Goal: Information Seeking & Learning: Check status

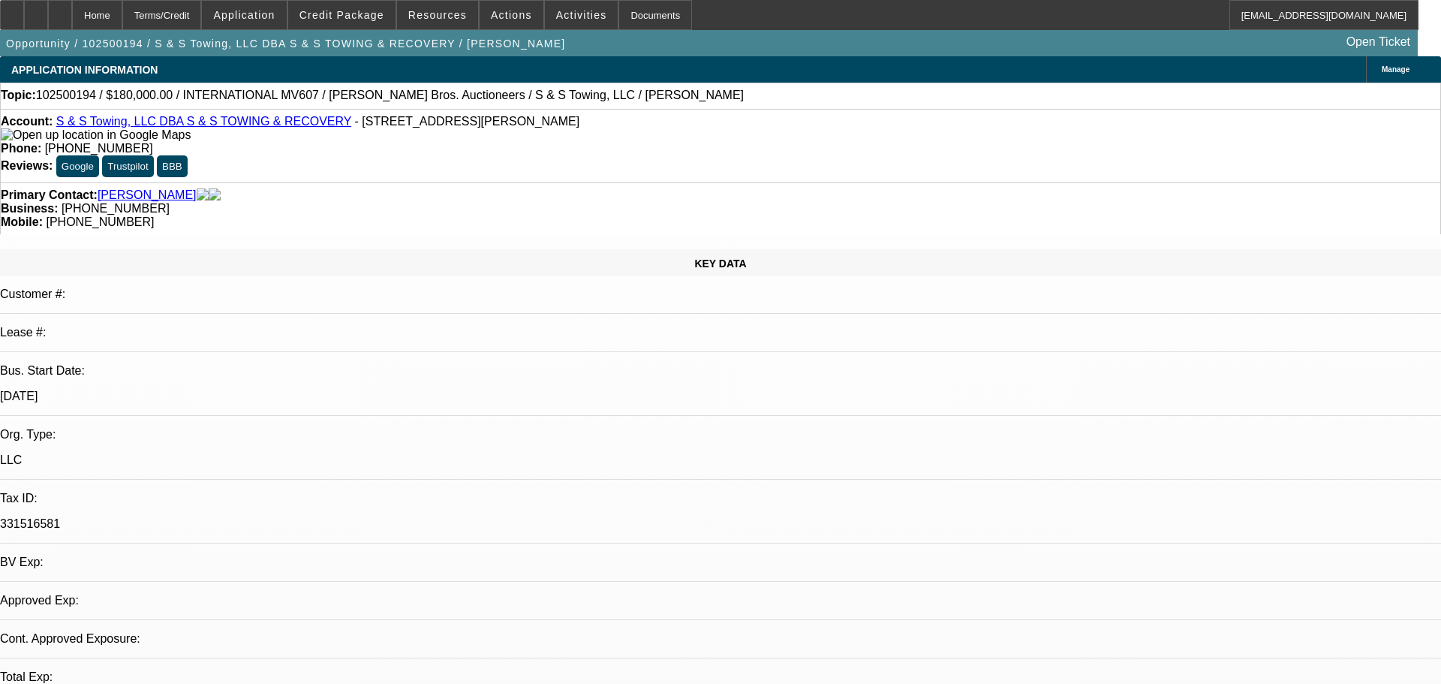
select select "0"
select select "3"
select select "0"
select select "6"
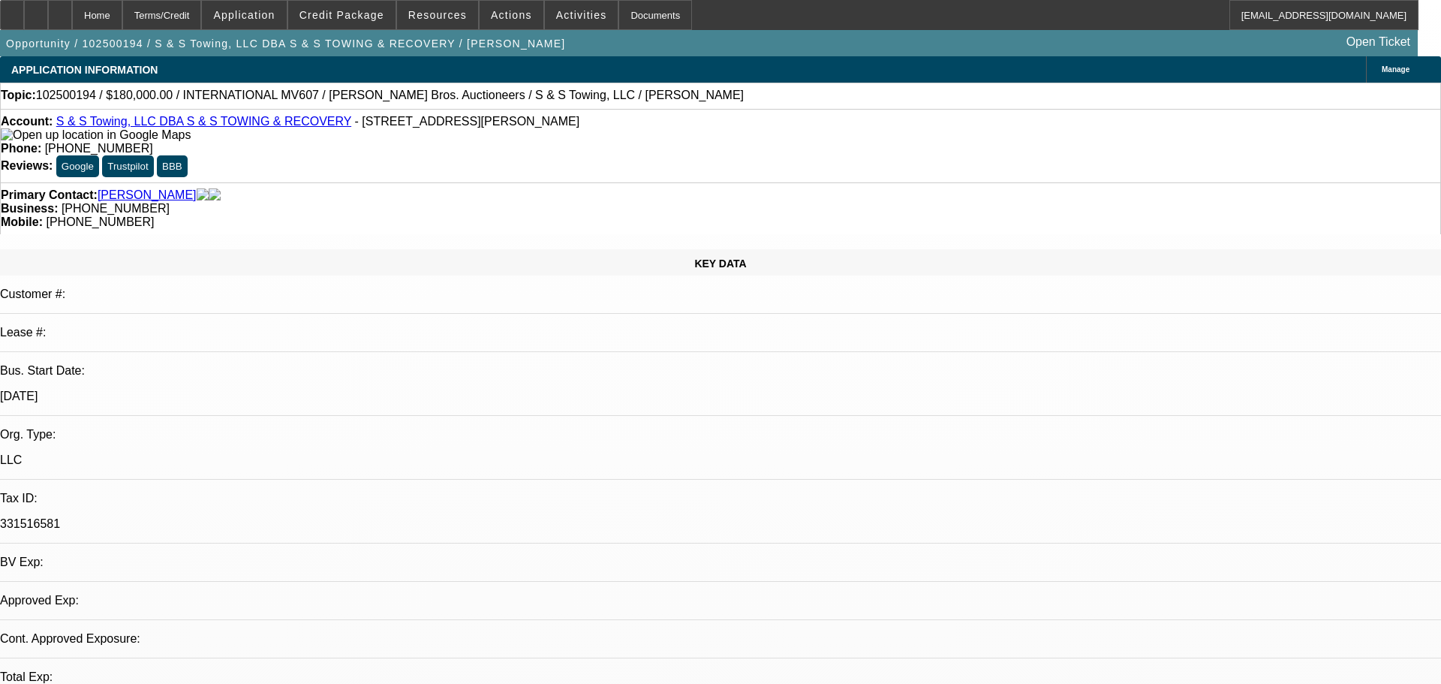
select select "0"
select select "3"
select select "0"
select select "6"
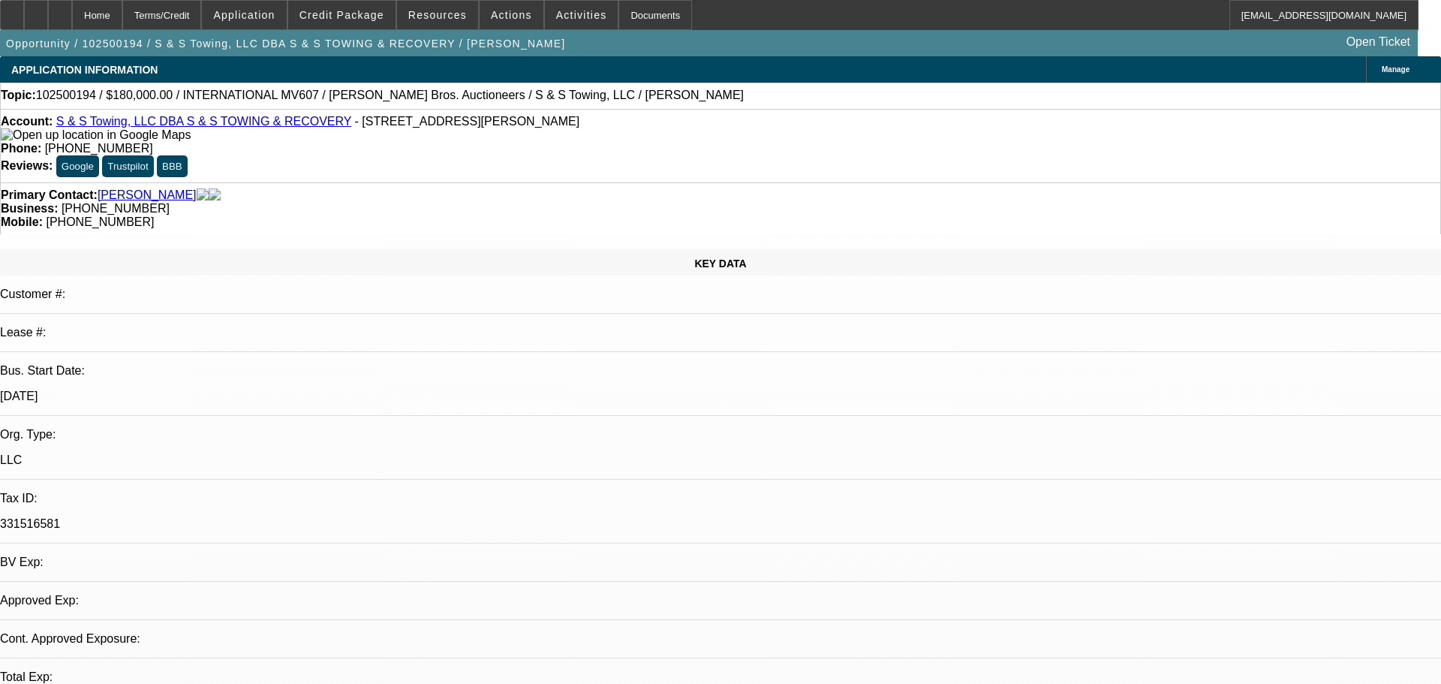
select select "0"
select select "3"
select select "0"
select select "6"
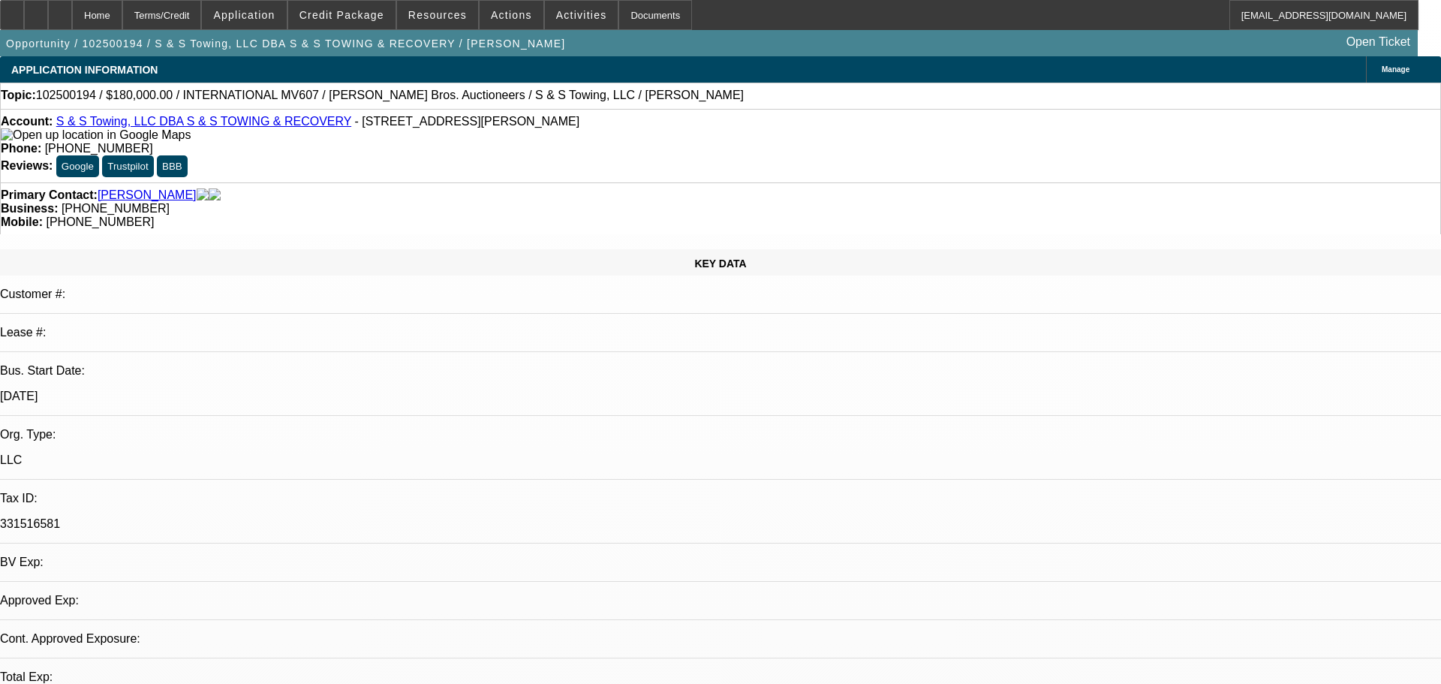
select select "0"
select select "3"
select select "0"
select select "6"
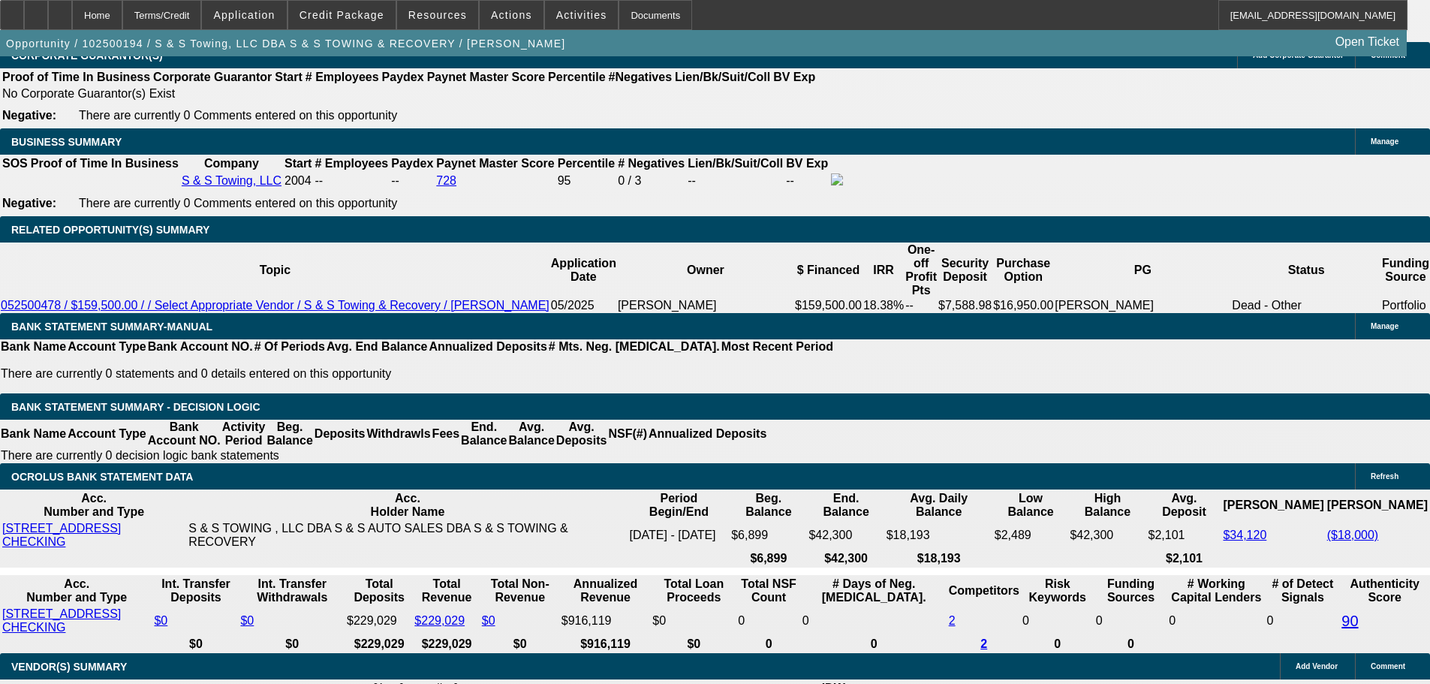
scroll to position [2487, 0]
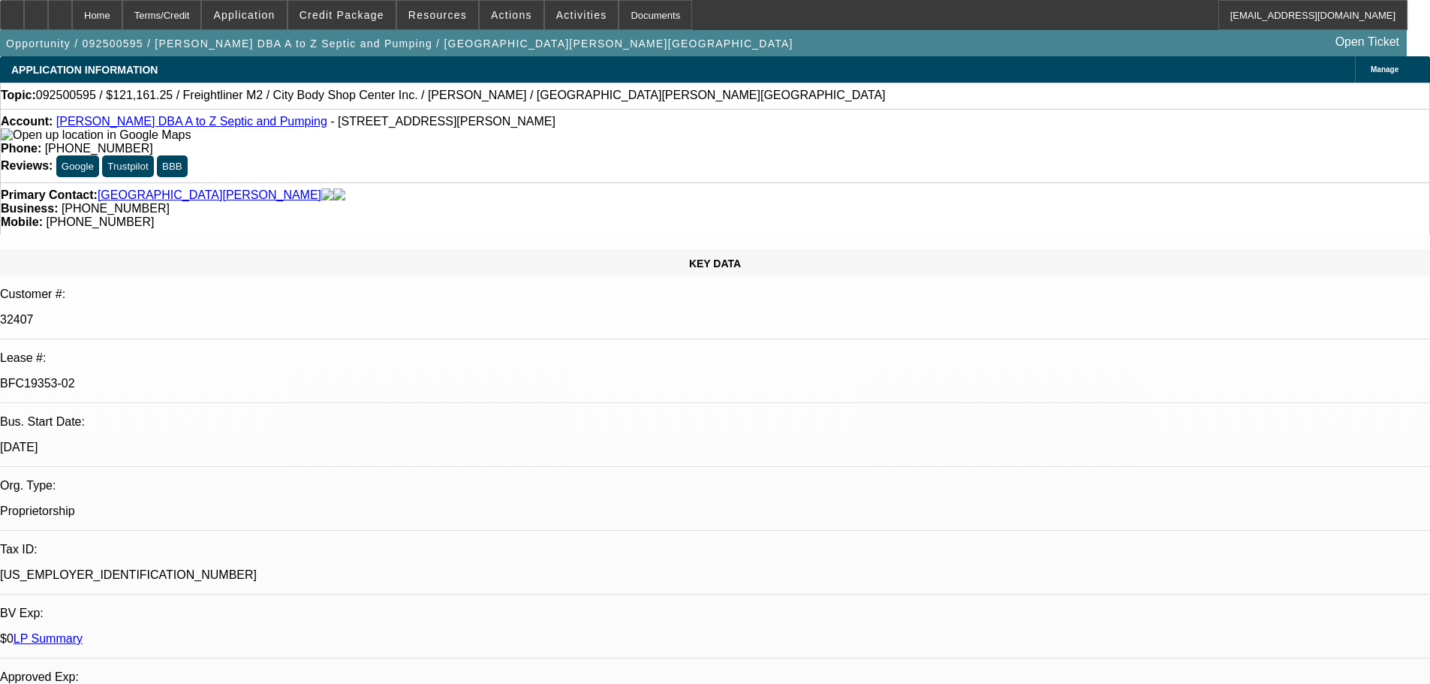
select select "0"
select select "6"
select select "0"
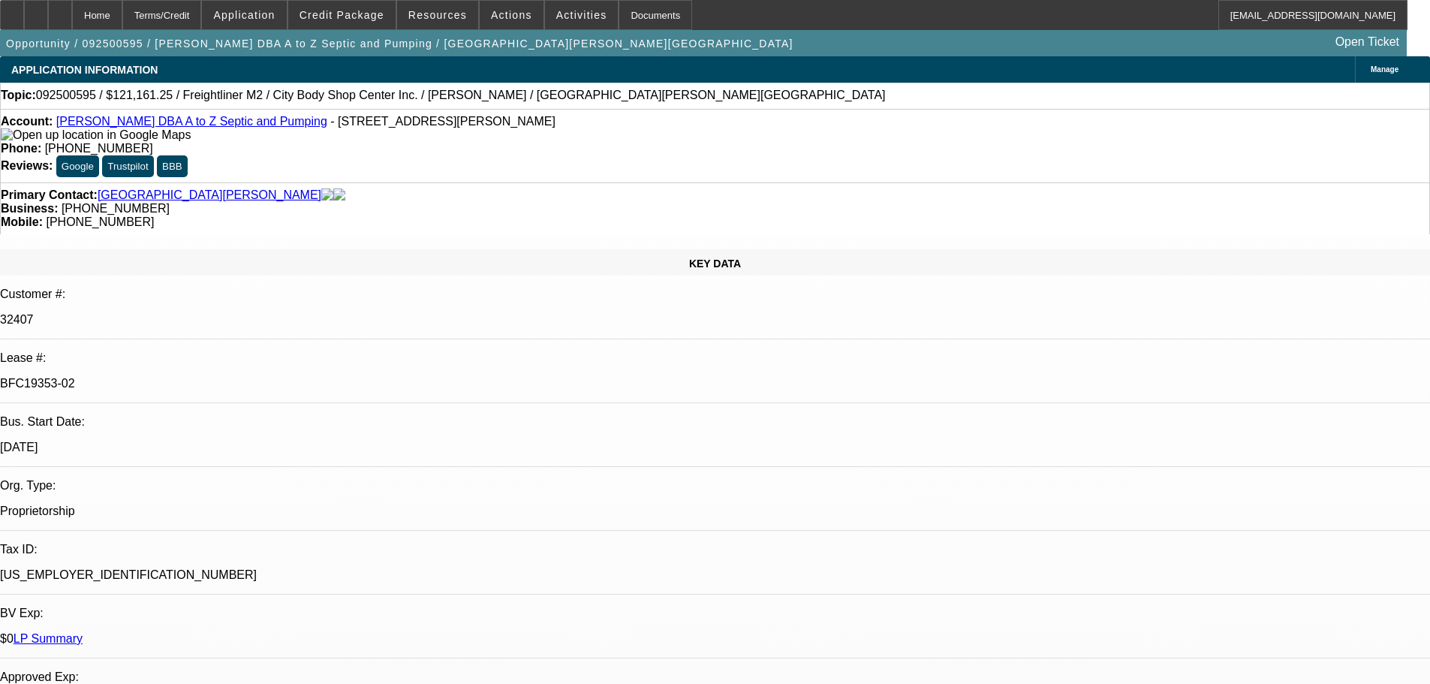
select select "0"
select select "6"
select select "0"
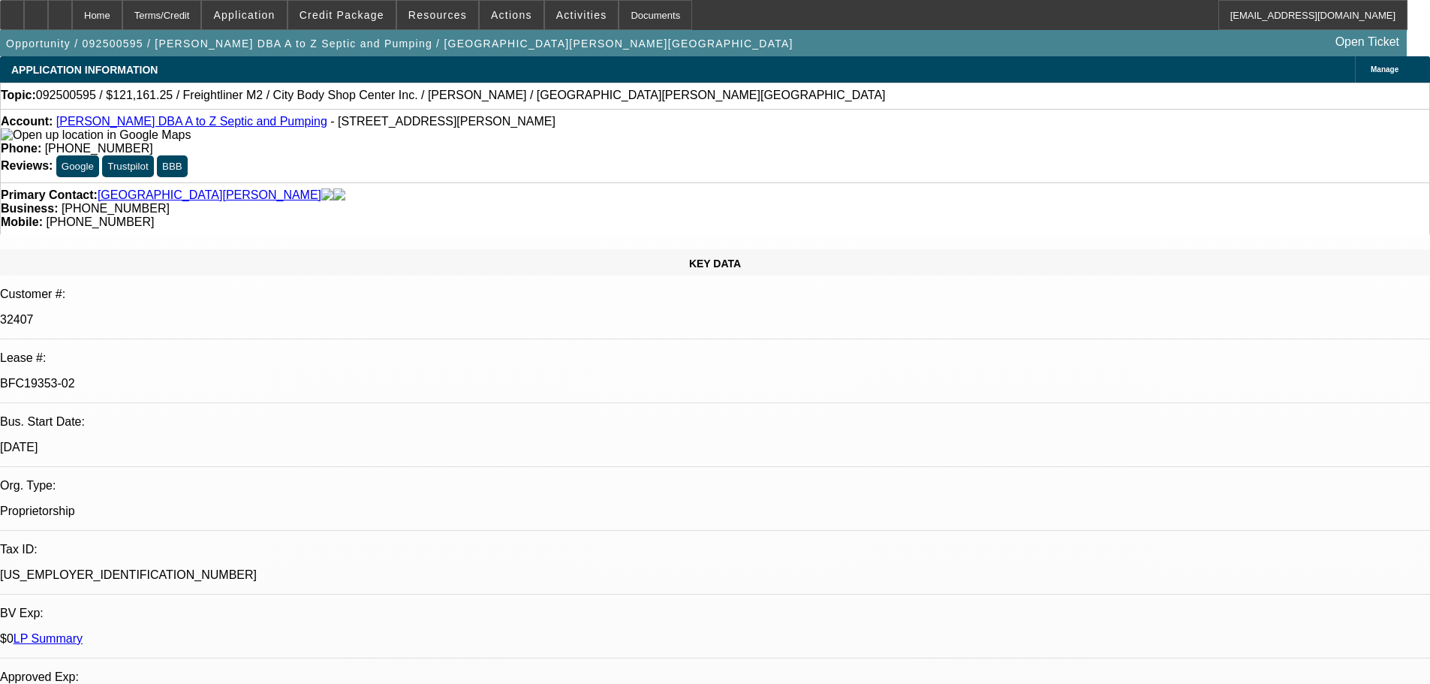
select select "0"
select select "6"
select select "0"
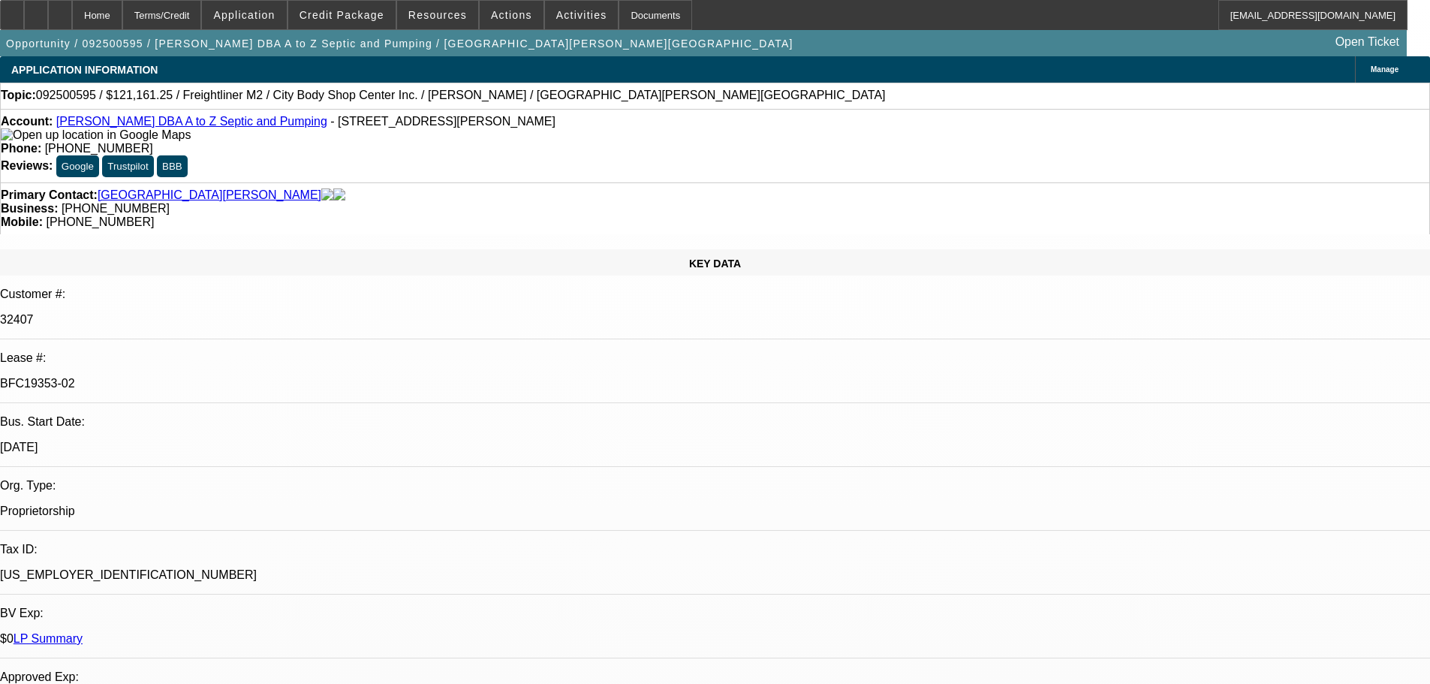
select select "6"
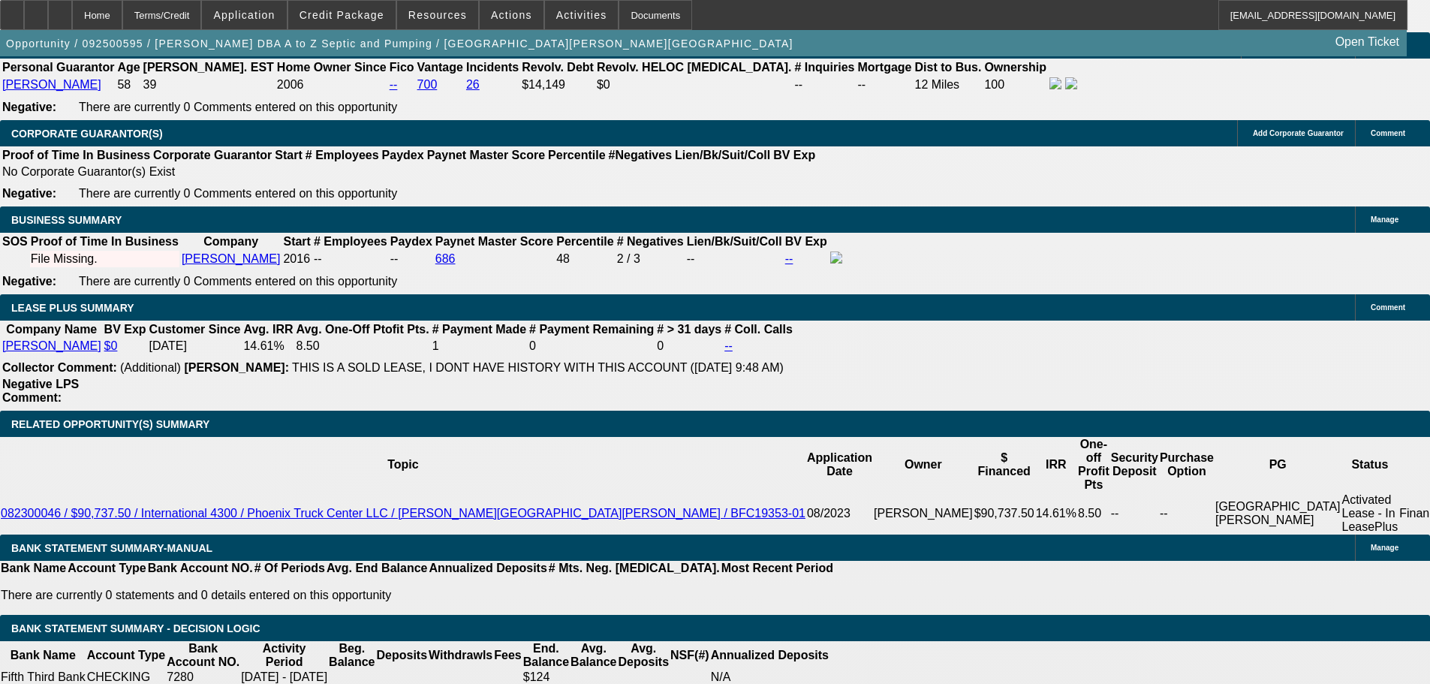
scroll to position [2552, 0]
